Goal: Find specific page/section: Find specific page/section

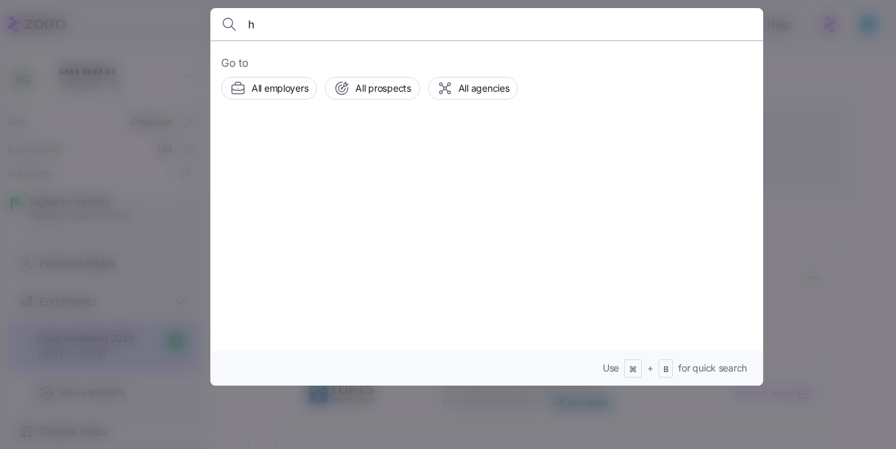
scroll to position [56, 0]
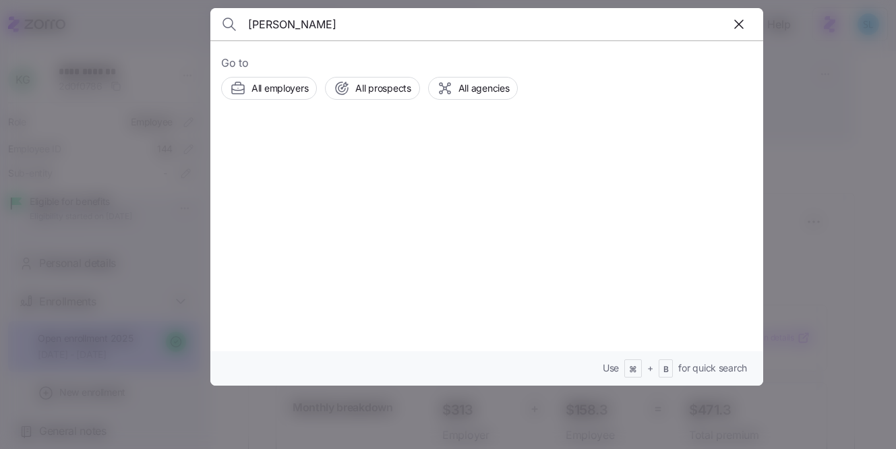
type input "[PERSON_NAME]"
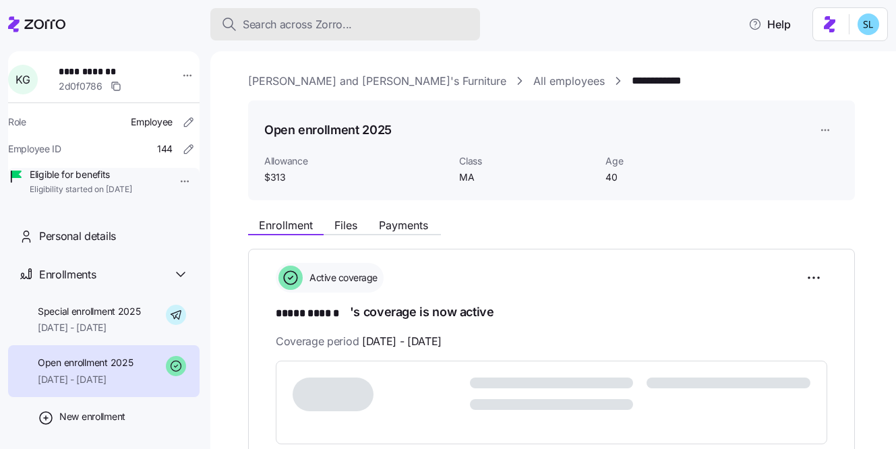
click at [361, 28] on div "Search across Zorro..." at bounding box center [345, 24] width 248 height 17
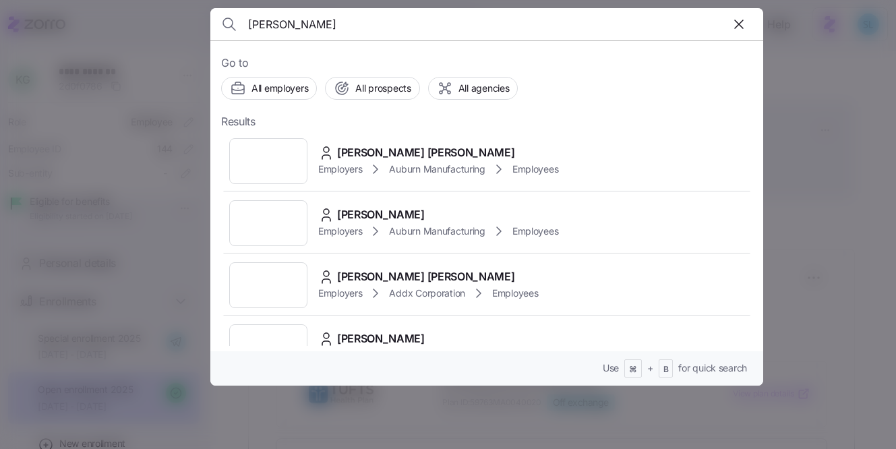
type input "[PERSON_NAME]"
click at [417, 152] on div "[PERSON_NAME] [PERSON_NAME]" at bounding box center [438, 152] width 240 height 17
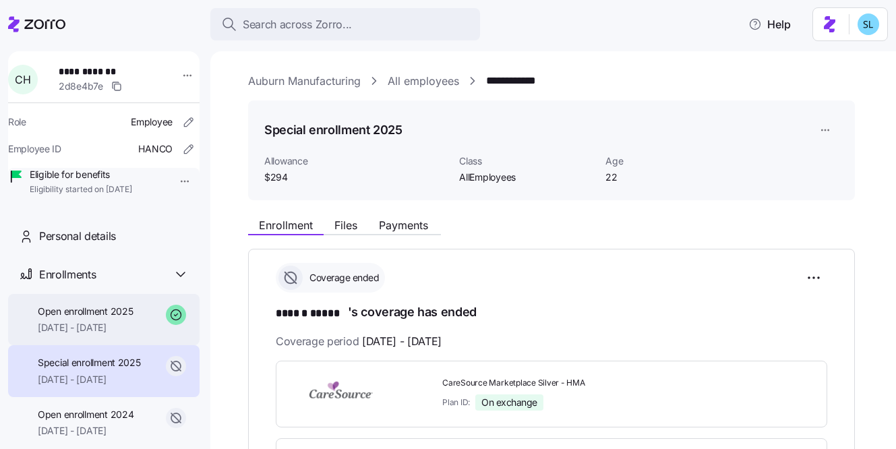
click at [104, 318] on span "Open enrollment 2025" at bounding box center [85, 311] width 95 height 13
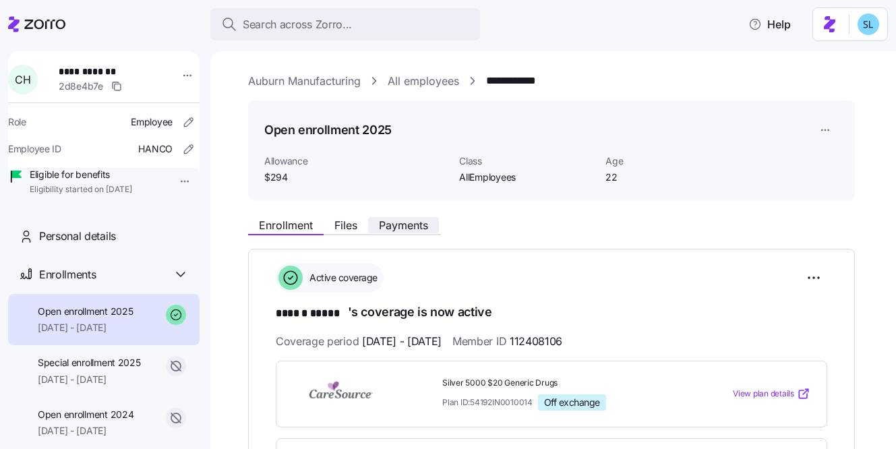
click at [428, 223] on span "Payments" at bounding box center [403, 225] width 49 height 11
